Goal: Task Accomplishment & Management: Use online tool/utility

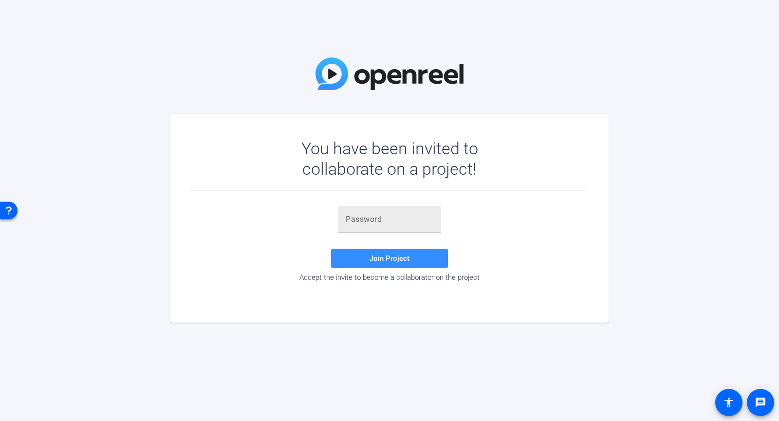
click at [374, 223] on input "text" at bounding box center [390, 220] width 88 height 12
drag, startPoint x: 242, startPoint y: 210, endPoint x: 376, endPoint y: 209, distance: 134.4
click at [242, 210] on div "Join Project Accept the invite to become a collaborator on the project" at bounding box center [389, 244] width 399 height 76
click at [387, 210] on div at bounding box center [390, 219] width 88 height 27
click at [386, 221] on input "text" at bounding box center [390, 220] width 88 height 12
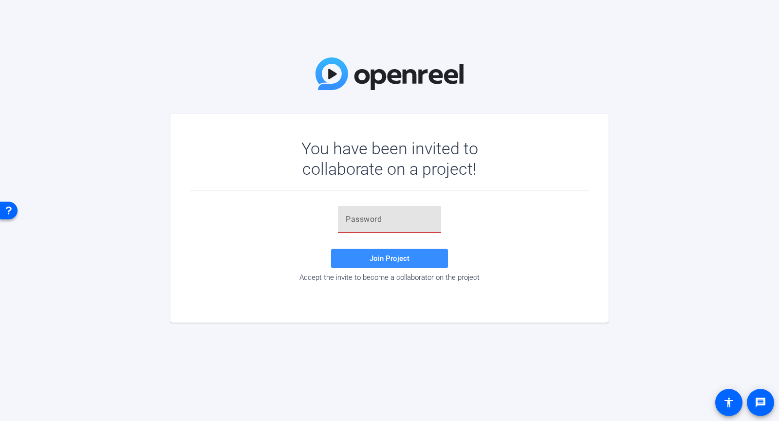
paste input ")9I.]w"
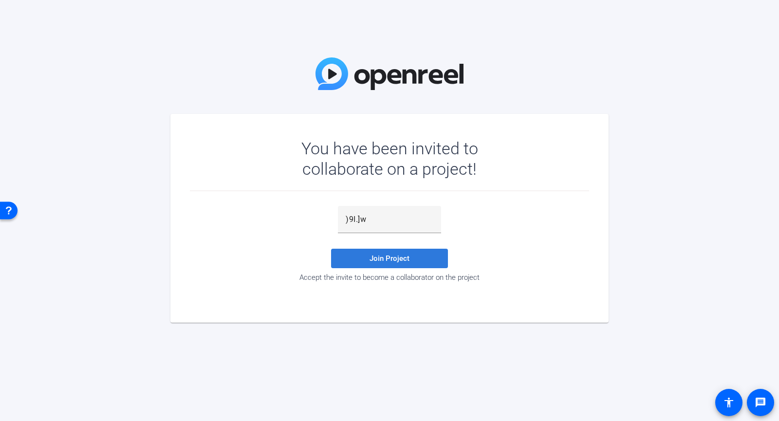
click at [381, 255] on span "Join Project" at bounding box center [390, 258] width 40 height 9
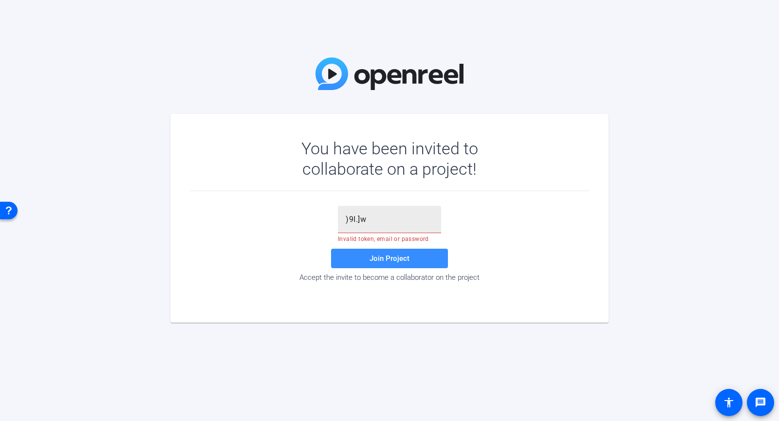
click at [383, 219] on input ")9I.]w" at bounding box center [390, 220] width 88 height 12
type input ")9I.]w"
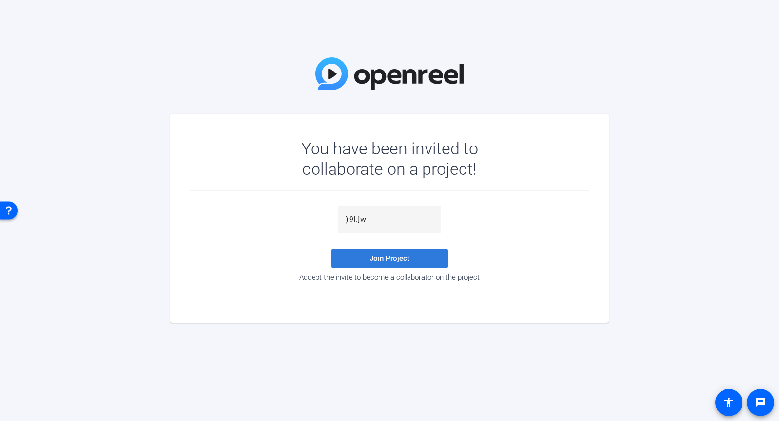
click at [380, 256] on span "Join Project" at bounding box center [390, 258] width 40 height 9
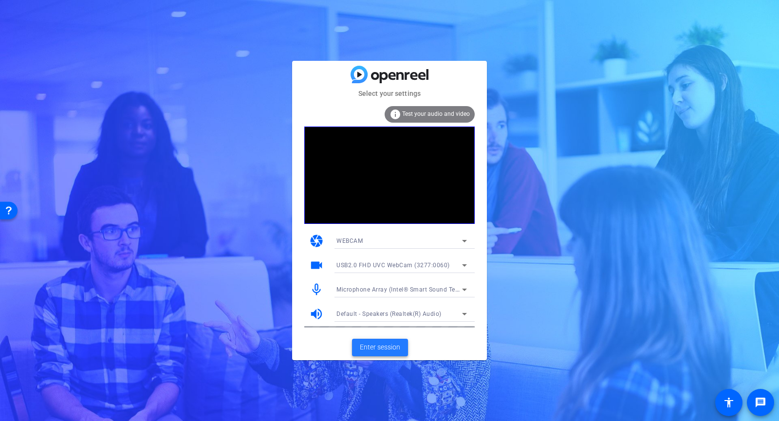
click at [400, 344] on button "Enter session" at bounding box center [380, 348] width 56 height 18
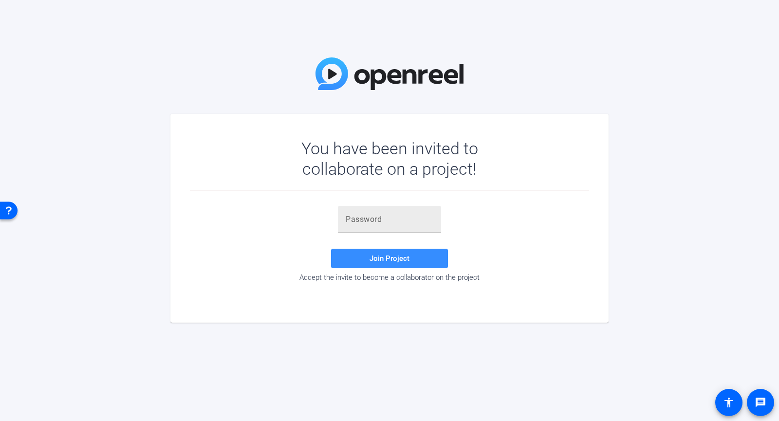
click at [407, 220] on input "text" at bounding box center [390, 220] width 88 height 12
paste input ")9I.]w"
type input ")9I.]w"
click at [430, 251] on span at bounding box center [389, 258] width 117 height 23
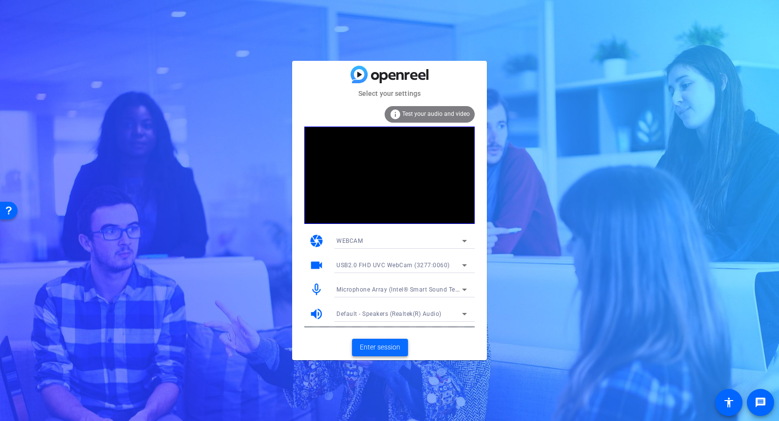
click at [392, 350] on span "Enter session" at bounding box center [380, 347] width 40 height 10
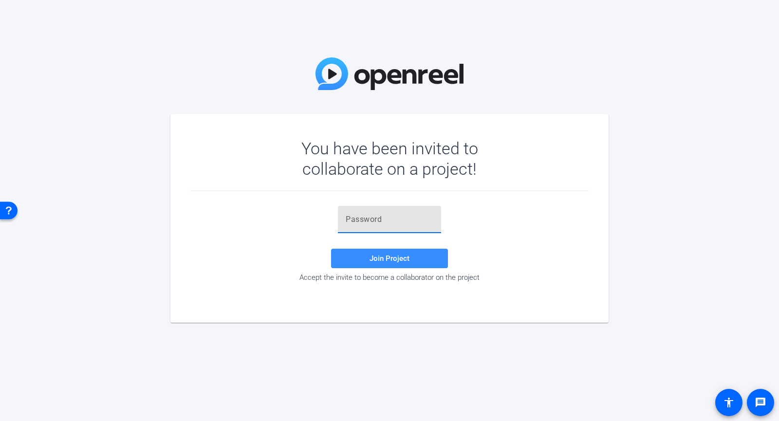
click at [401, 225] on input "text" at bounding box center [390, 220] width 88 height 12
paste input ")9I.]w"
type input ")9I.]w"
click at [372, 249] on span at bounding box center [389, 258] width 117 height 23
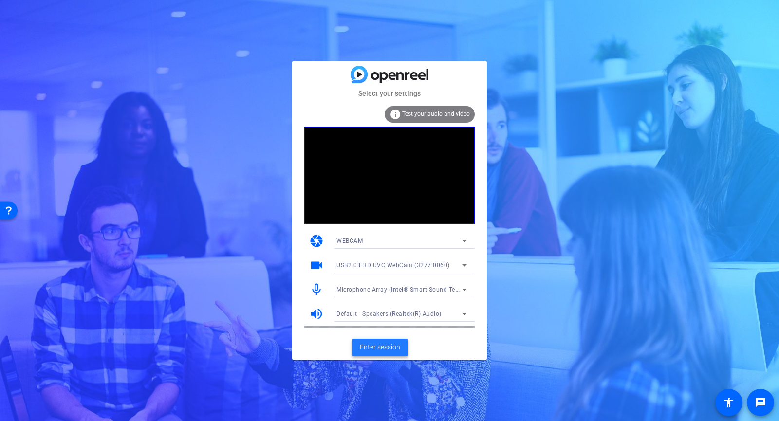
click at [374, 346] on span "Enter session" at bounding box center [380, 347] width 40 height 10
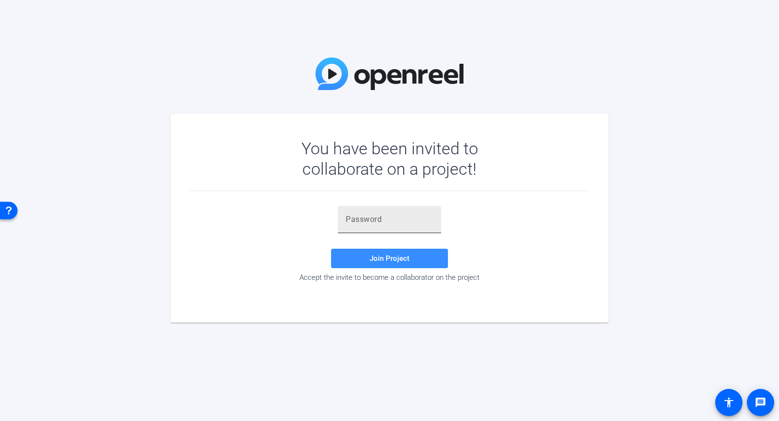
click at [389, 212] on div at bounding box center [390, 219] width 88 height 27
click at [390, 222] on input "text" at bounding box center [390, 220] width 88 height 12
paste input ")9I.]w"
type input ")9I.]w"
click at [400, 257] on span "Join Project" at bounding box center [390, 258] width 40 height 9
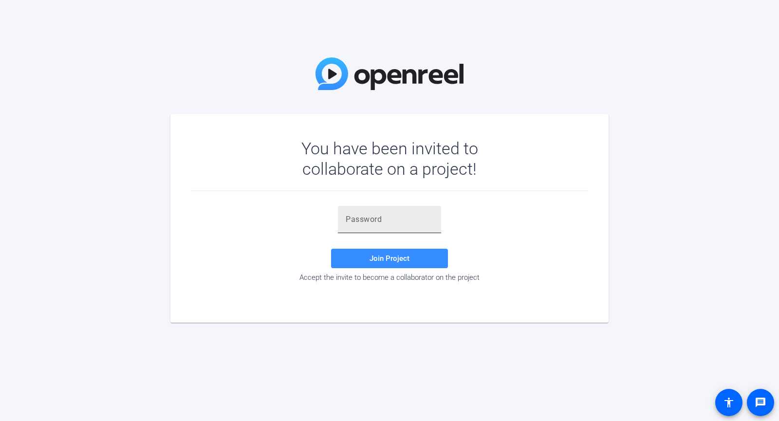
click at [379, 225] on input "text" at bounding box center [390, 220] width 88 height 12
paste input "n(%DH."
type input "n(%DH."
click at [390, 256] on span "Join Project" at bounding box center [390, 258] width 40 height 9
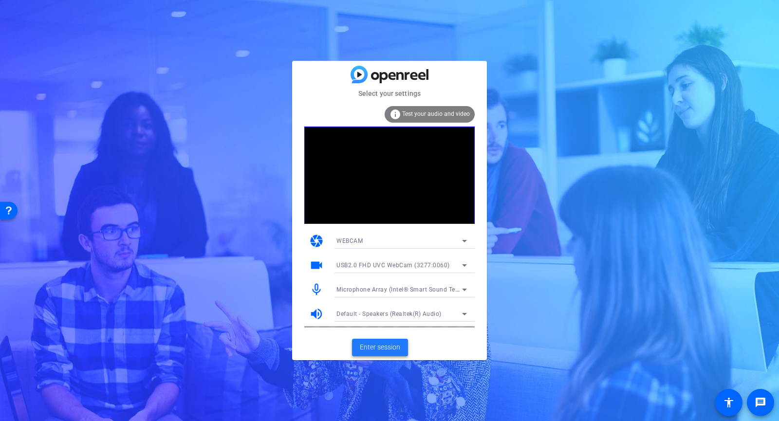
click at [387, 351] on span "Enter session" at bounding box center [380, 347] width 40 height 10
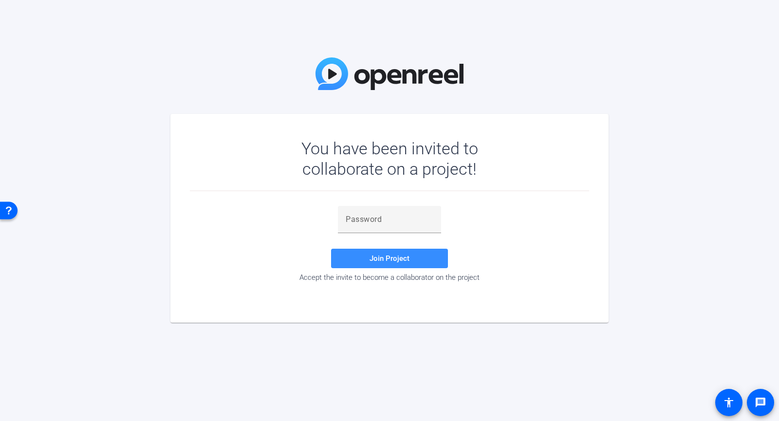
click at [623, 376] on div "You have been invited to collaborate on a project! Join Project Accept the invi…" at bounding box center [389, 210] width 779 height 421
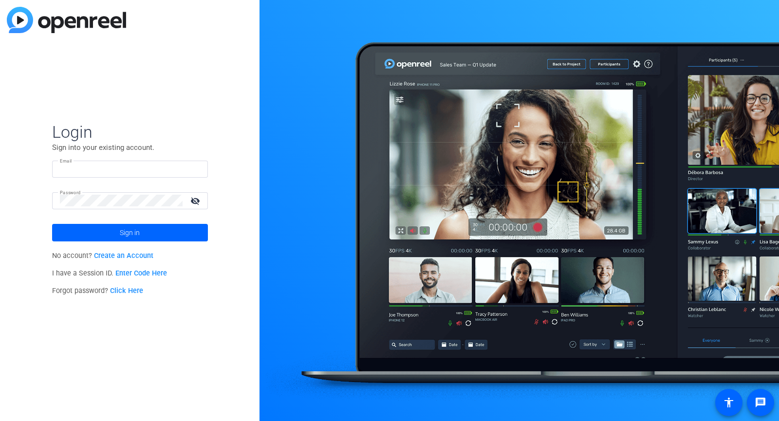
type input "[PERSON_NAME][EMAIL_ADDRESS][DOMAIN_NAME]"
drag, startPoint x: 197, startPoint y: 286, endPoint x: 203, endPoint y: 280, distance: 8.6
click at [197, 287] on div "Forgot password? Click Here" at bounding box center [130, 291] width 156 height 18
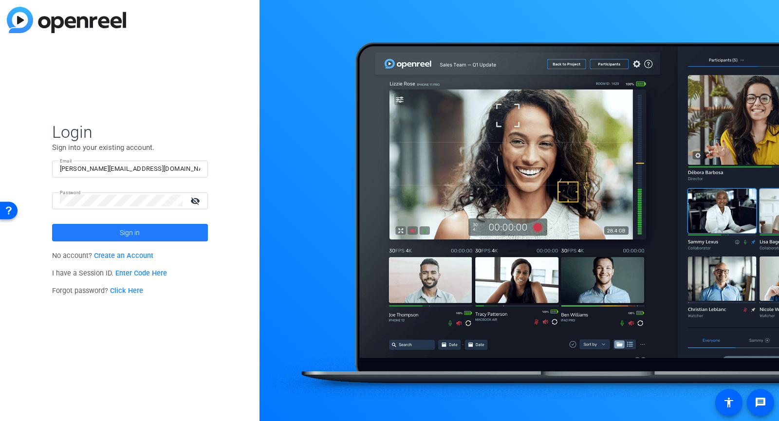
click at [196, 234] on span at bounding box center [130, 232] width 156 height 23
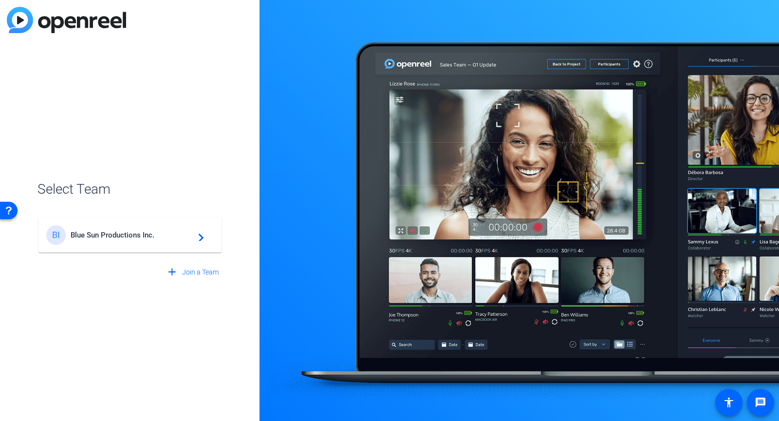
drag, startPoint x: 173, startPoint y: 237, endPoint x: 196, endPoint y: 237, distance: 22.4
click at [173, 237] on span "Blue Sun Productions Inc." at bounding box center [132, 235] width 122 height 9
